Goal: Transaction & Acquisition: Purchase product/service

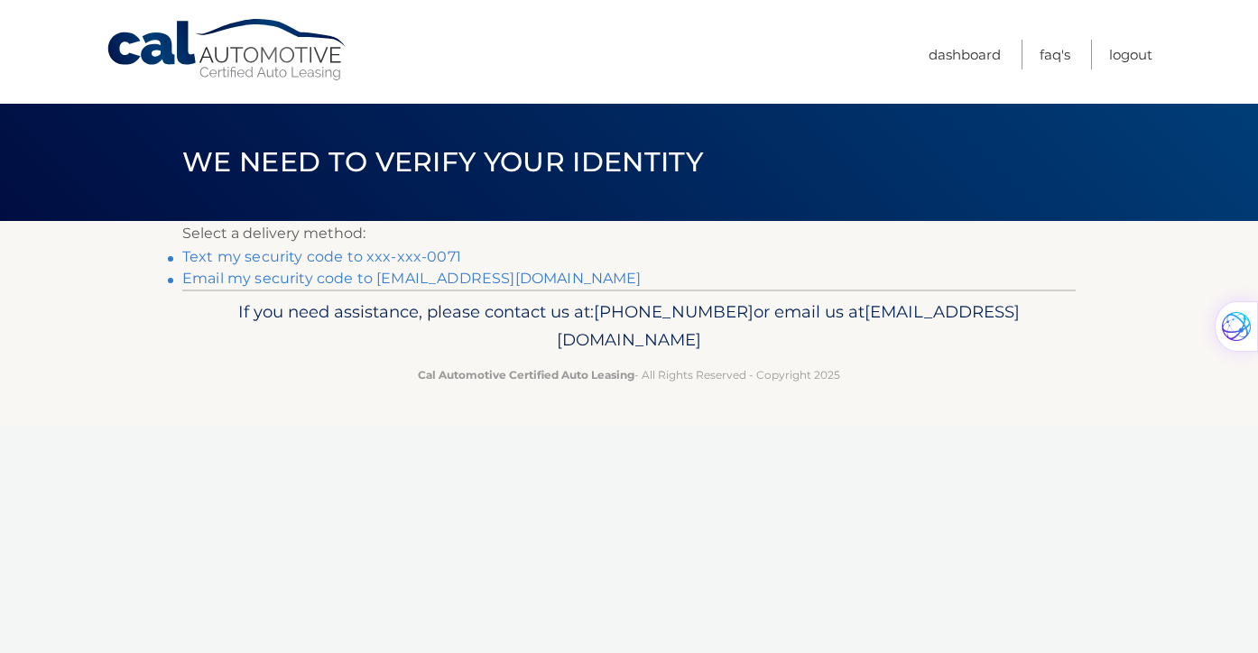
click at [401, 257] on link "Text my security code to xxx-xxx-0071" at bounding box center [321, 256] width 279 height 17
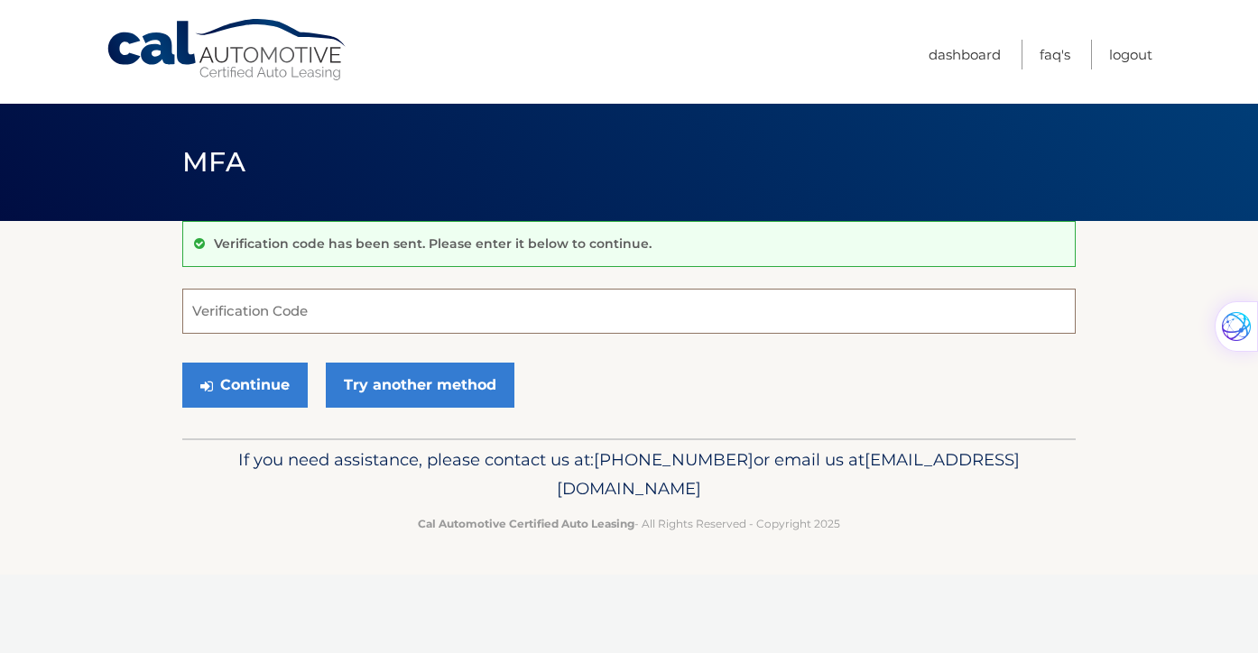
click at [394, 310] on input "Verification Code" at bounding box center [629, 311] width 894 height 45
type input "135637"
click at [286, 387] on button "Continue" at bounding box center [244, 385] width 125 height 45
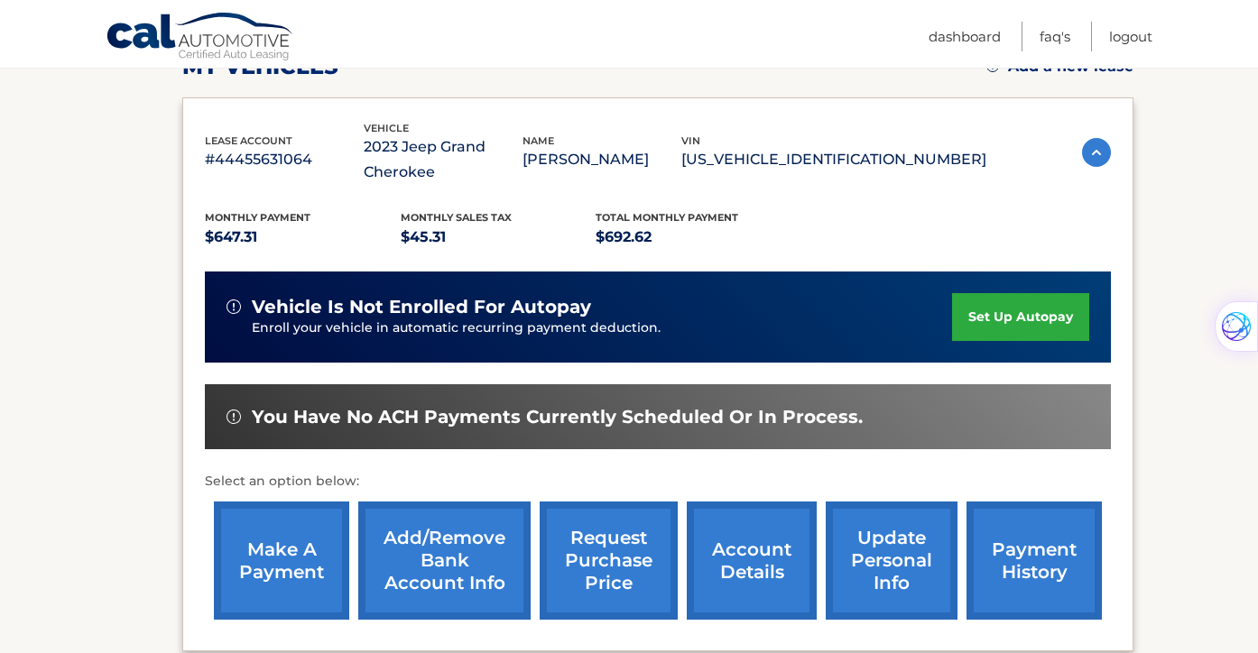
scroll to position [284, 0]
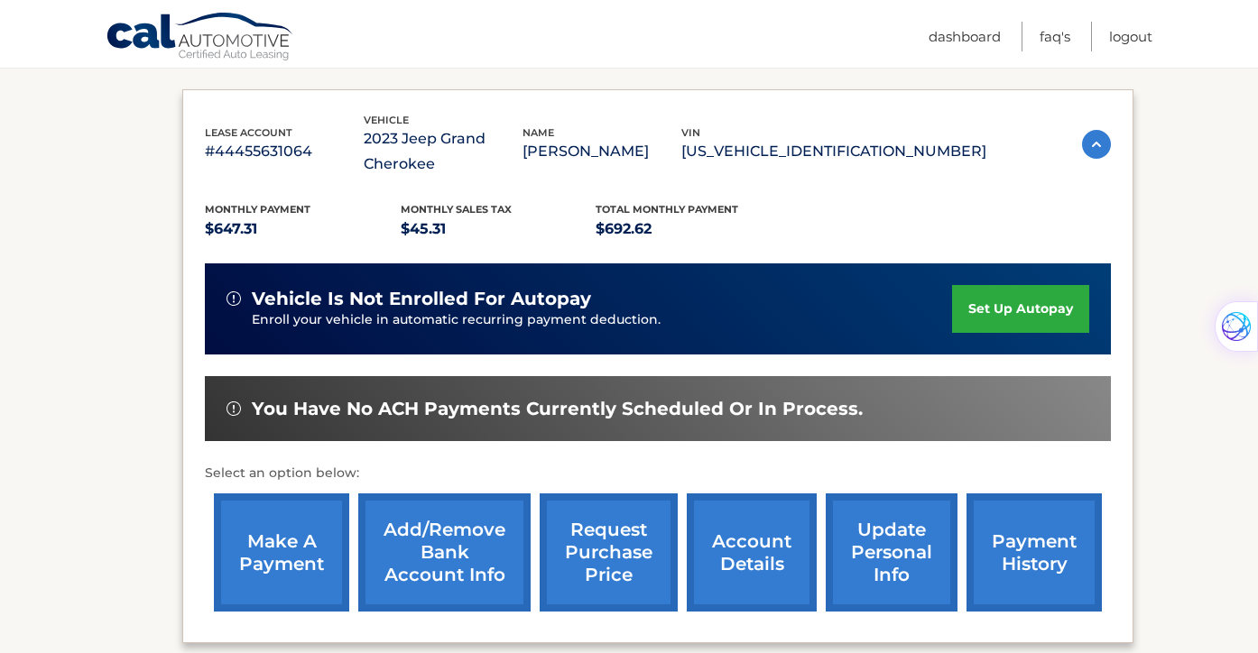
click at [315, 545] on link "make a payment" at bounding box center [281, 553] width 135 height 118
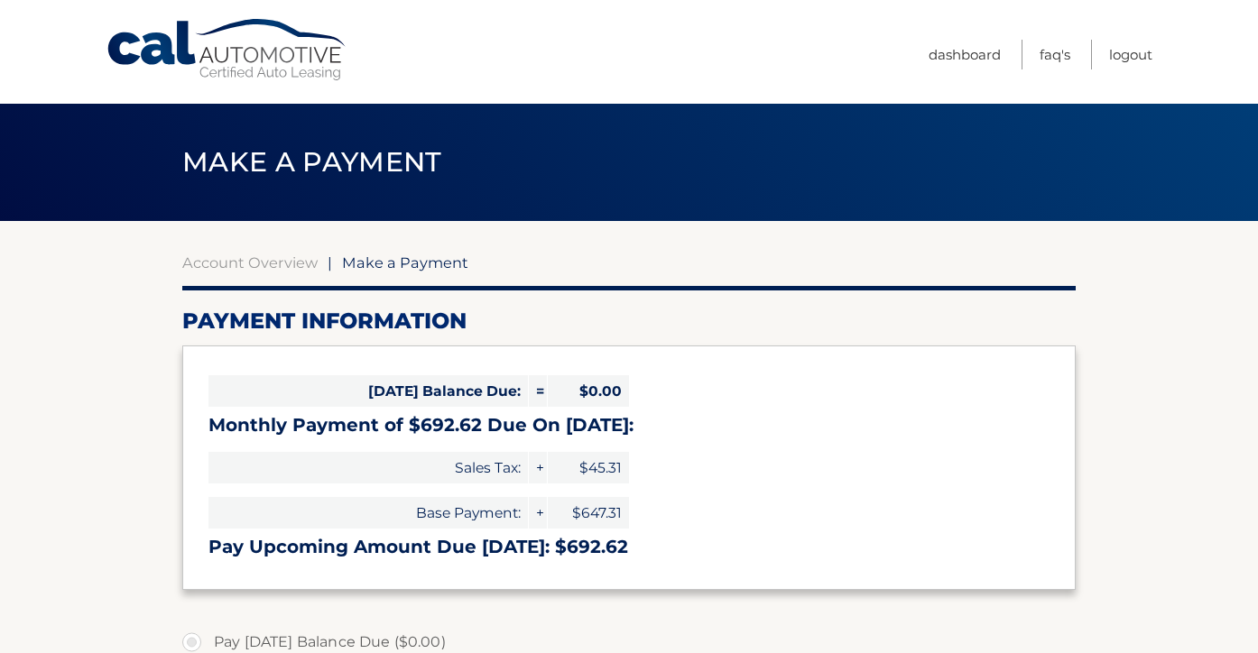
select select "Yzg2NDQ1YTQtNzdkYy00NDU4LThiOGYtYTA1MjZhMTU0Y2U1"
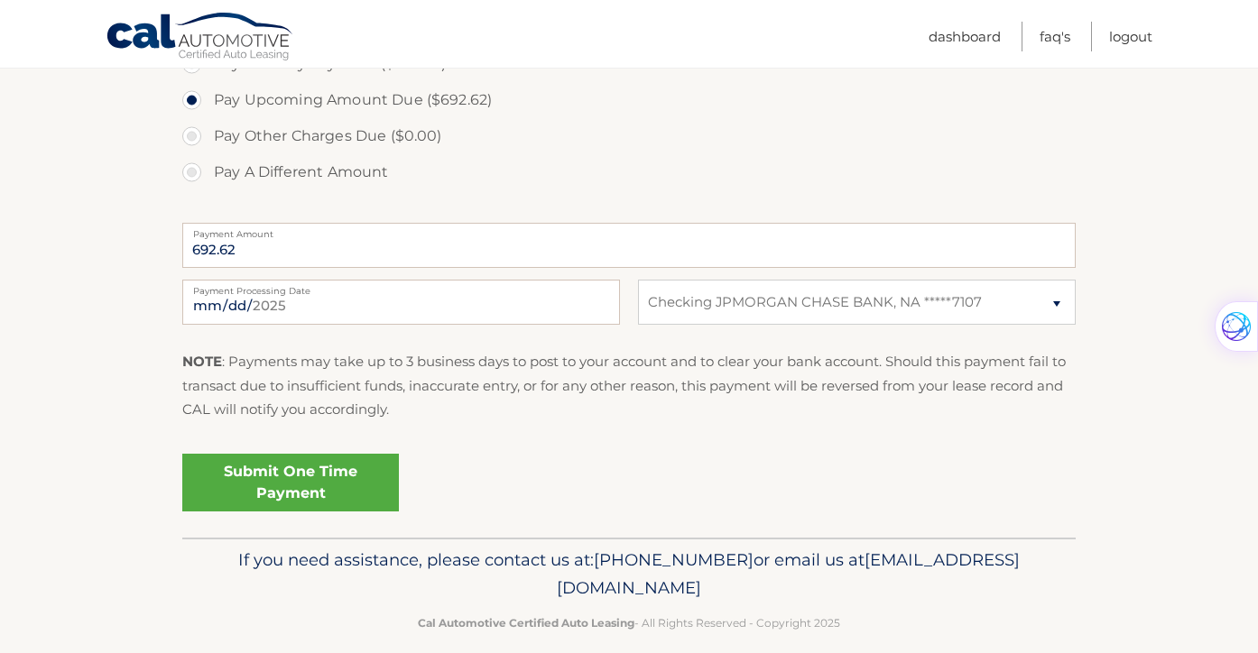
scroll to position [636, 0]
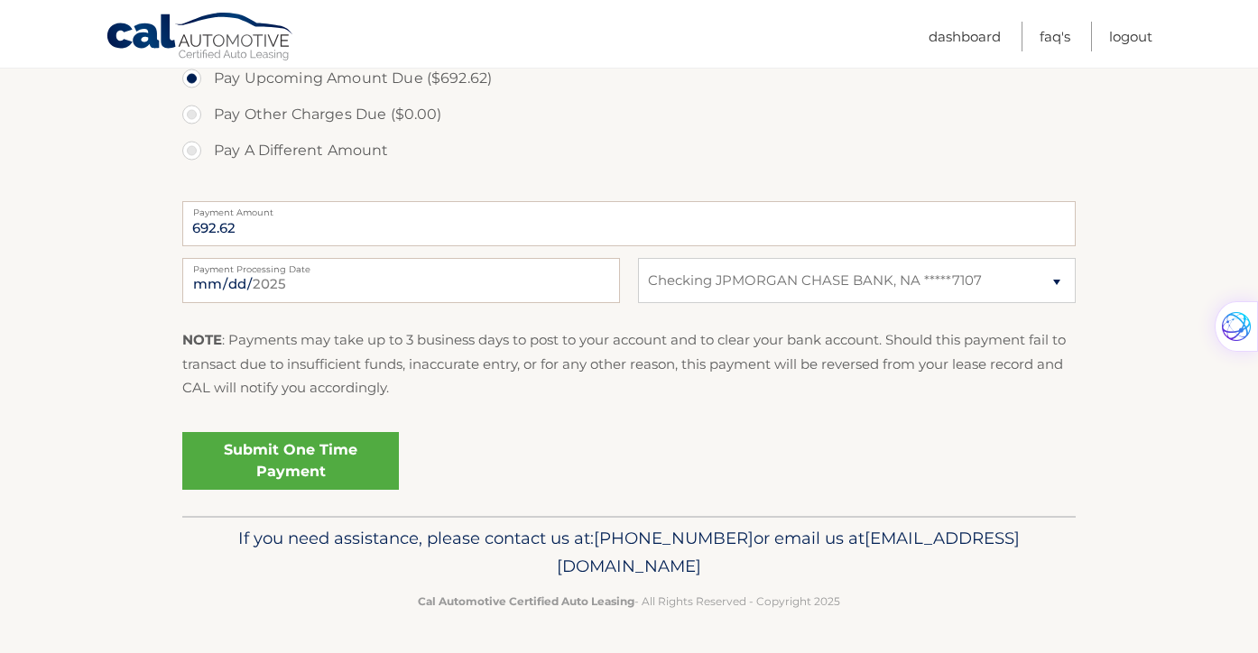
click at [364, 467] on link "Submit One Time Payment" at bounding box center [290, 461] width 217 height 58
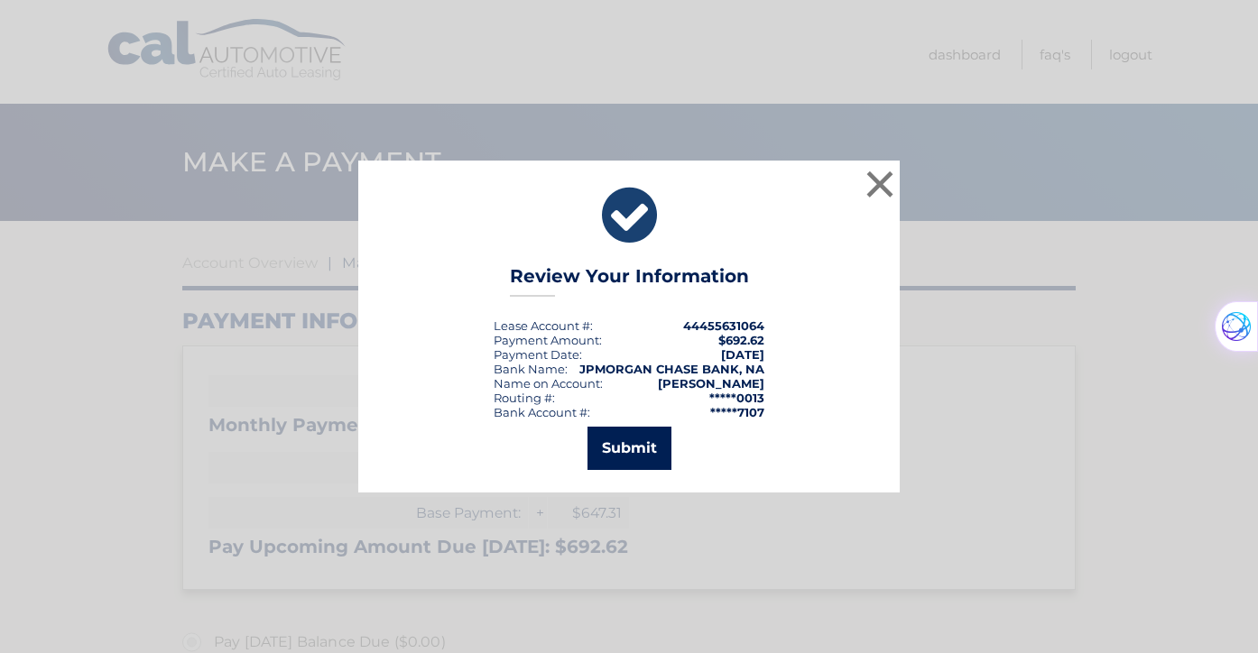
click at [631, 446] on button "Submit" at bounding box center [630, 448] width 84 height 43
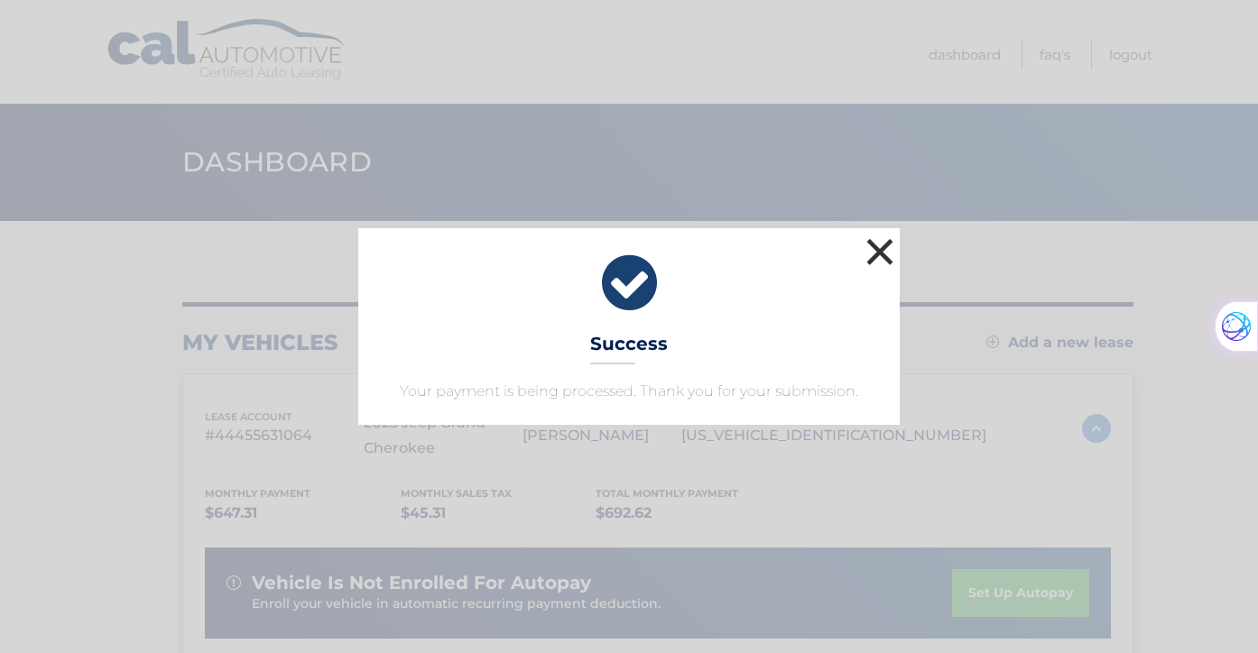
click at [867, 246] on button "×" at bounding box center [880, 252] width 36 height 36
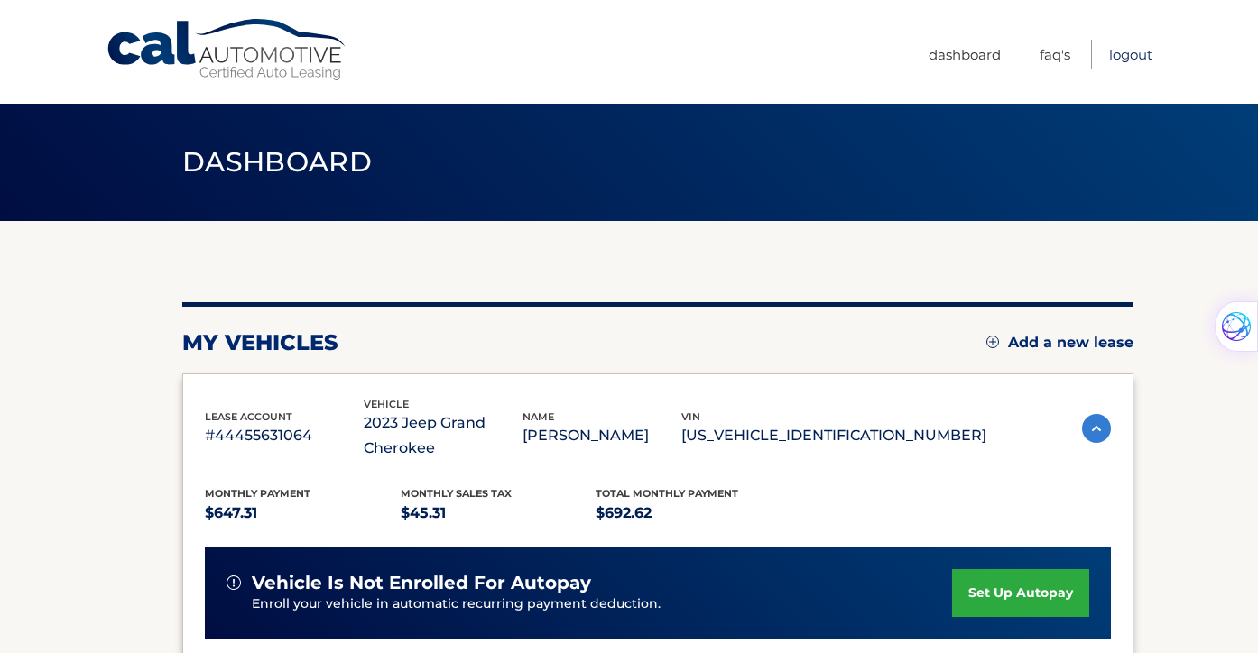
click at [1111, 49] on link "Logout" at bounding box center [1130, 55] width 43 height 30
